Goal: Go to known website: Access a specific website the user already knows

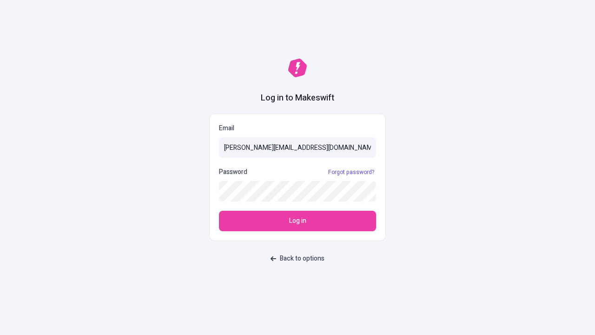
type input "[PERSON_NAME][EMAIL_ADDRESS][DOMAIN_NAME]"
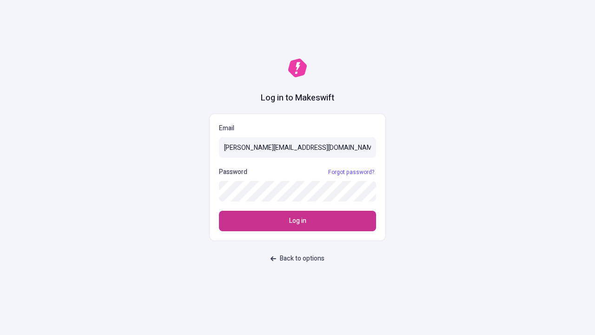
click at [298, 221] on span "Log in" at bounding box center [297, 221] width 17 height 10
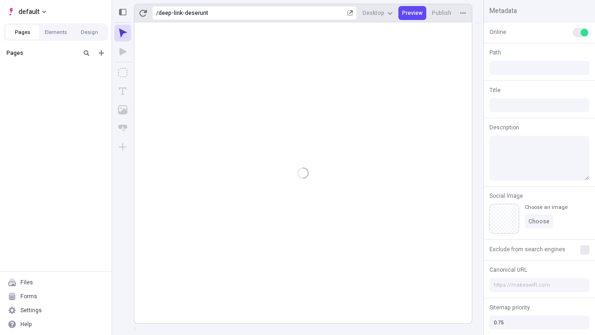
type input "/deep-link-deserunt"
